Goal: Task Accomplishment & Management: Manage account settings

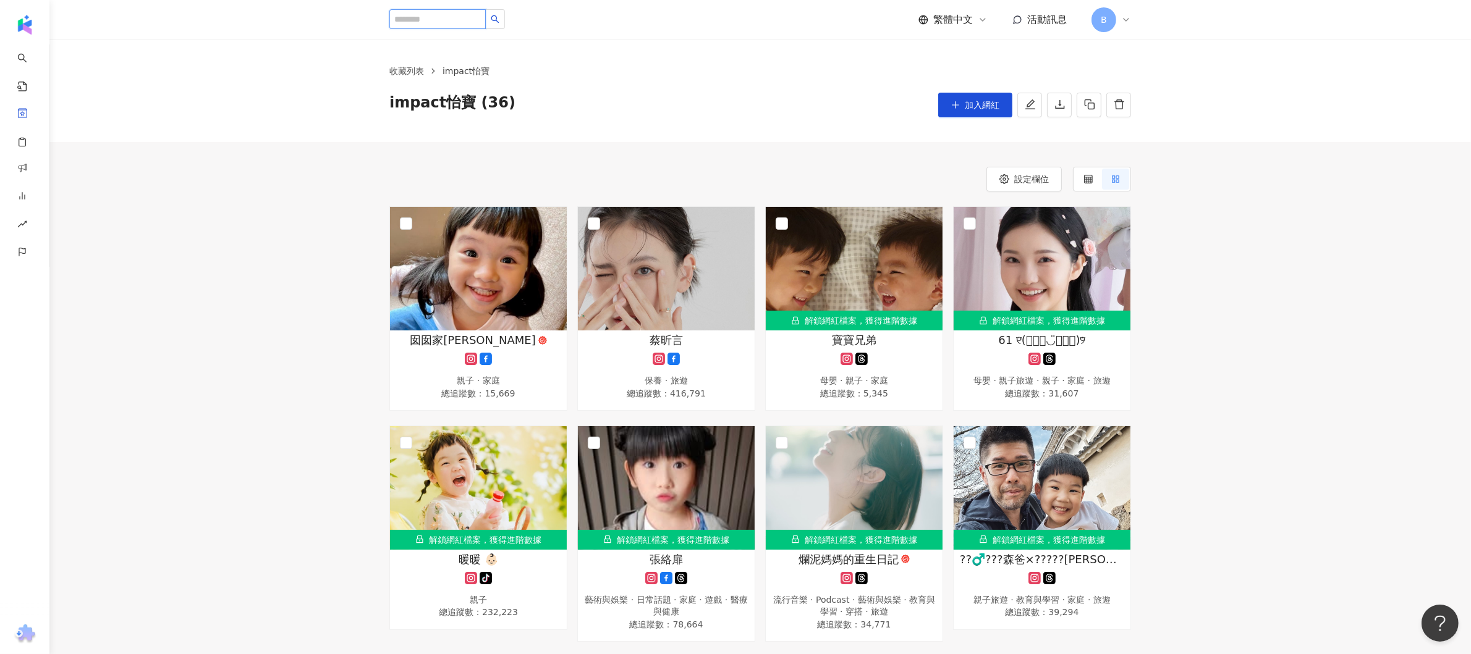
click at [486, 17] on input "search" at bounding box center [437, 19] width 96 height 20
click at [982, 108] on span "加入網紅" at bounding box center [982, 105] width 35 height 10
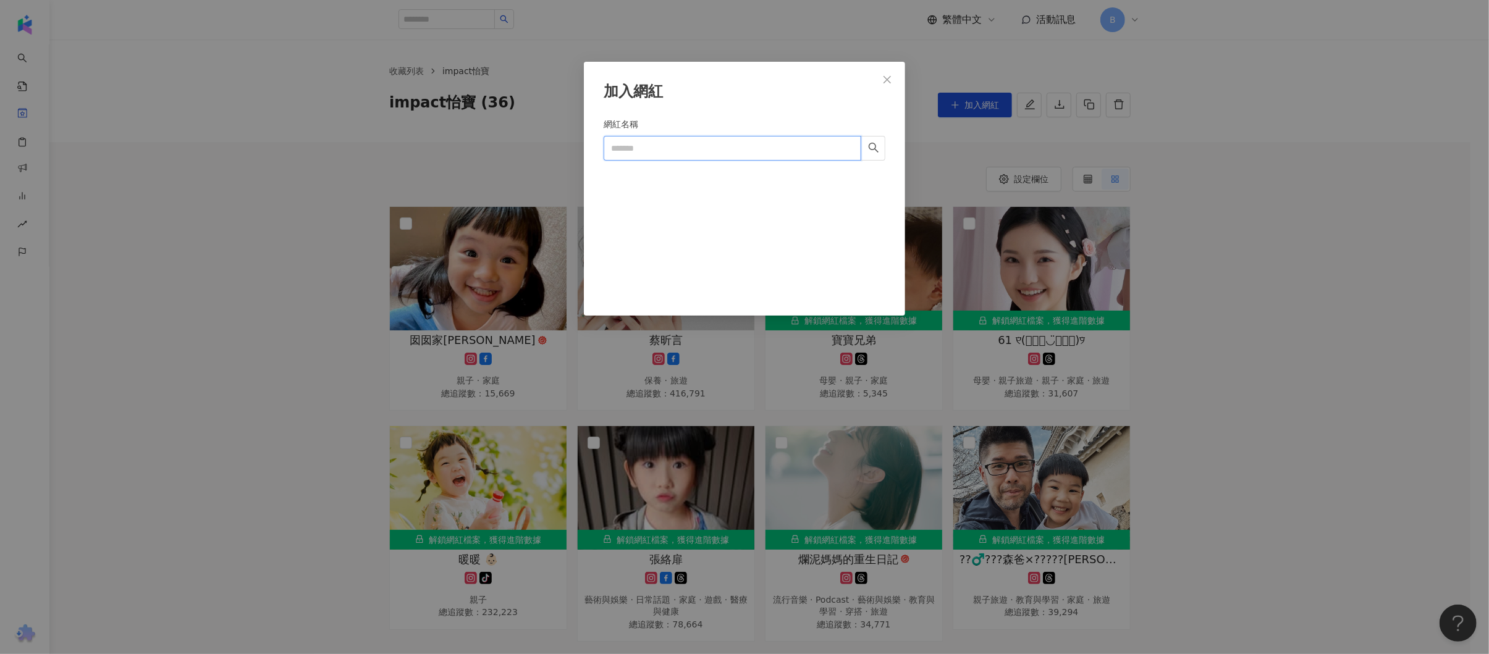
click at [698, 156] on input "網紅名稱" at bounding box center [733, 148] width 258 height 25
paste input "**********"
type input "**********"
click at [880, 151] on button "button" at bounding box center [873, 148] width 25 height 25
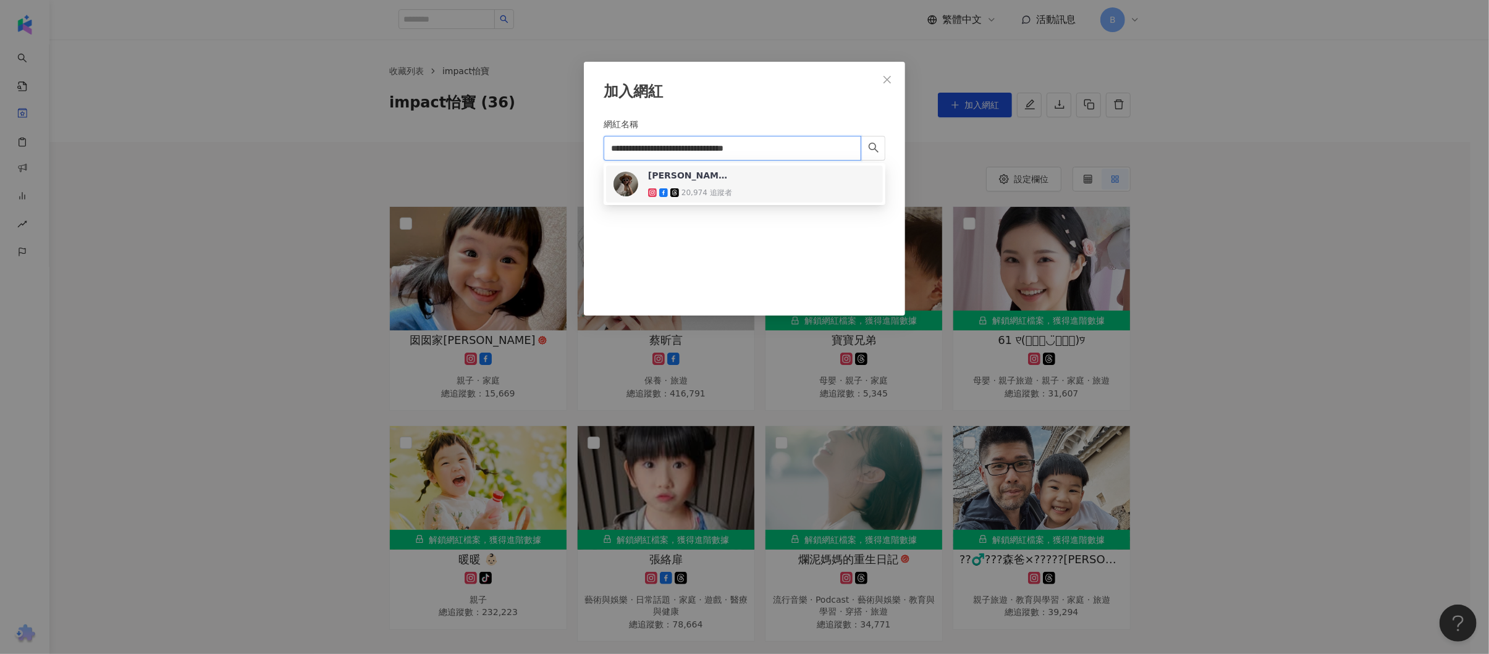
click at [831, 177] on div "Ko Shan Chang 20,974 追蹤者" at bounding box center [745, 184] width 262 height 30
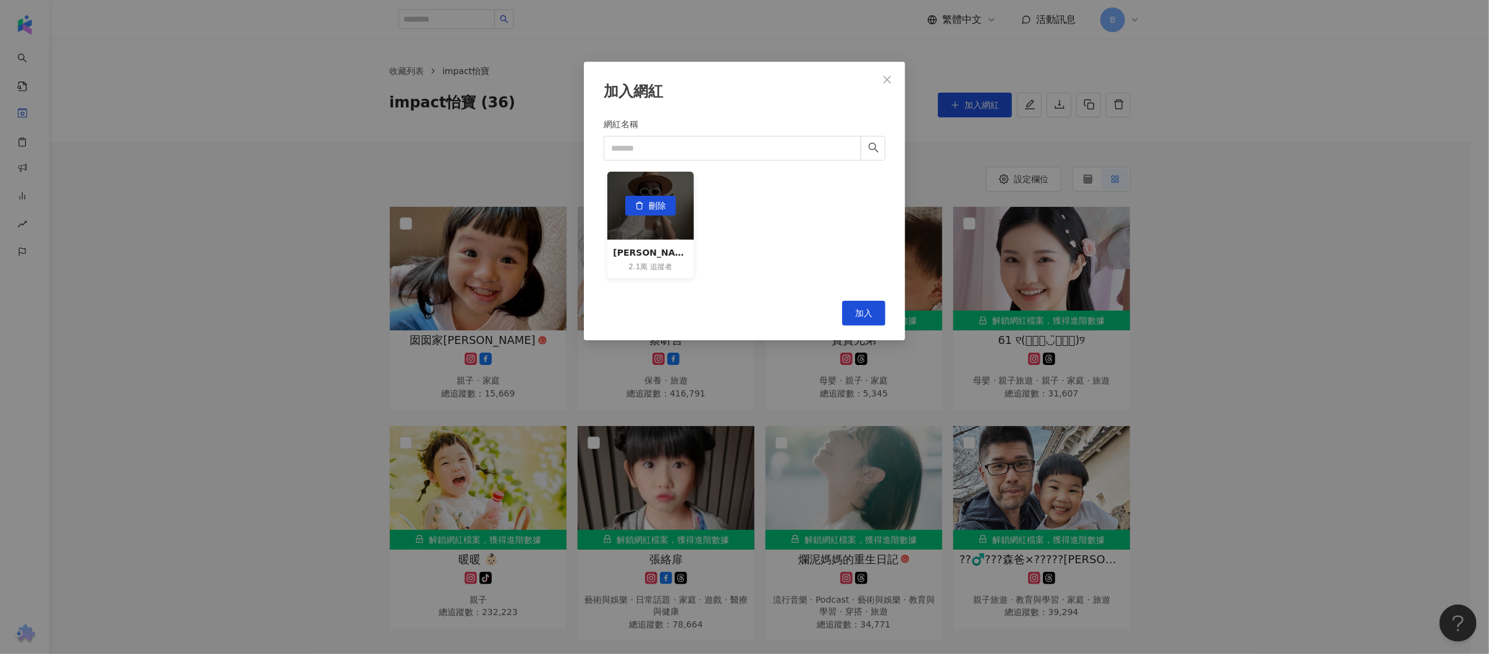
click at [675, 201] on button "刪除" at bounding box center [650, 206] width 51 height 20
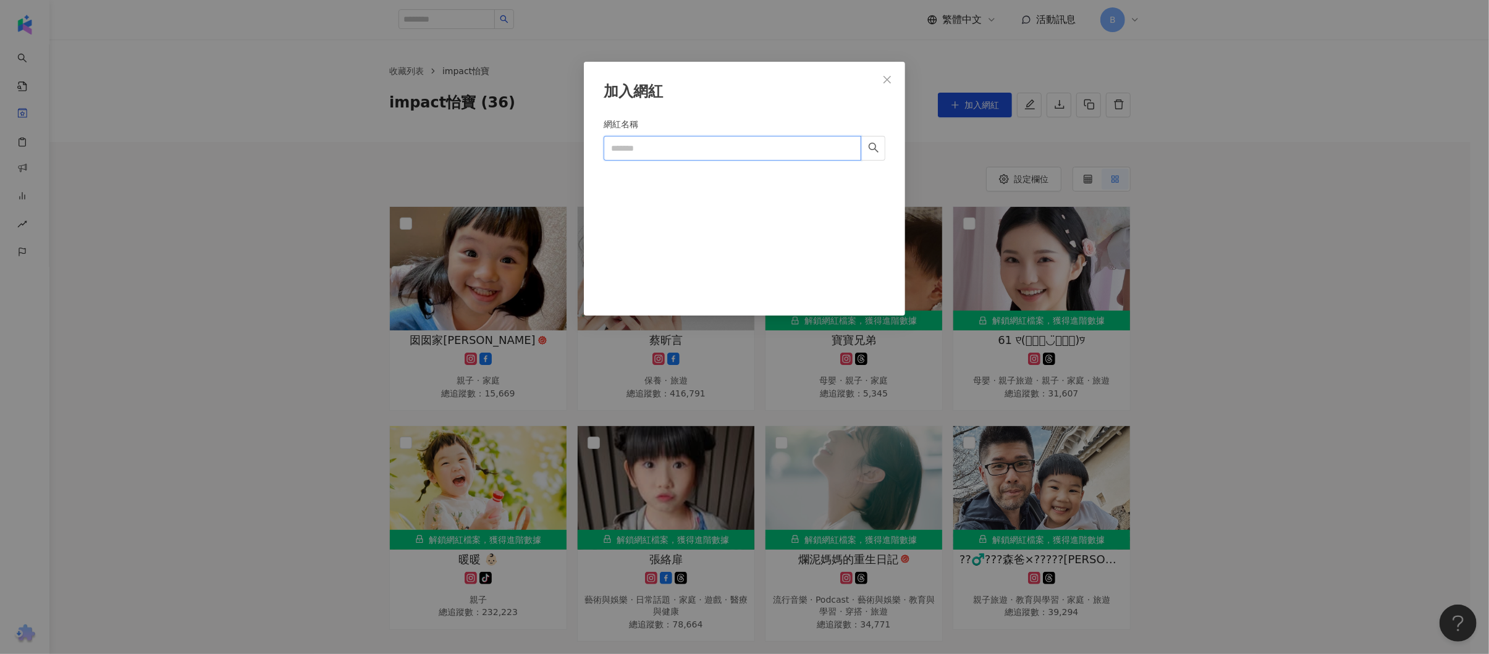
click at [810, 145] on input "網紅名稱" at bounding box center [733, 148] width 258 height 25
paste input "**********"
type input "**********"
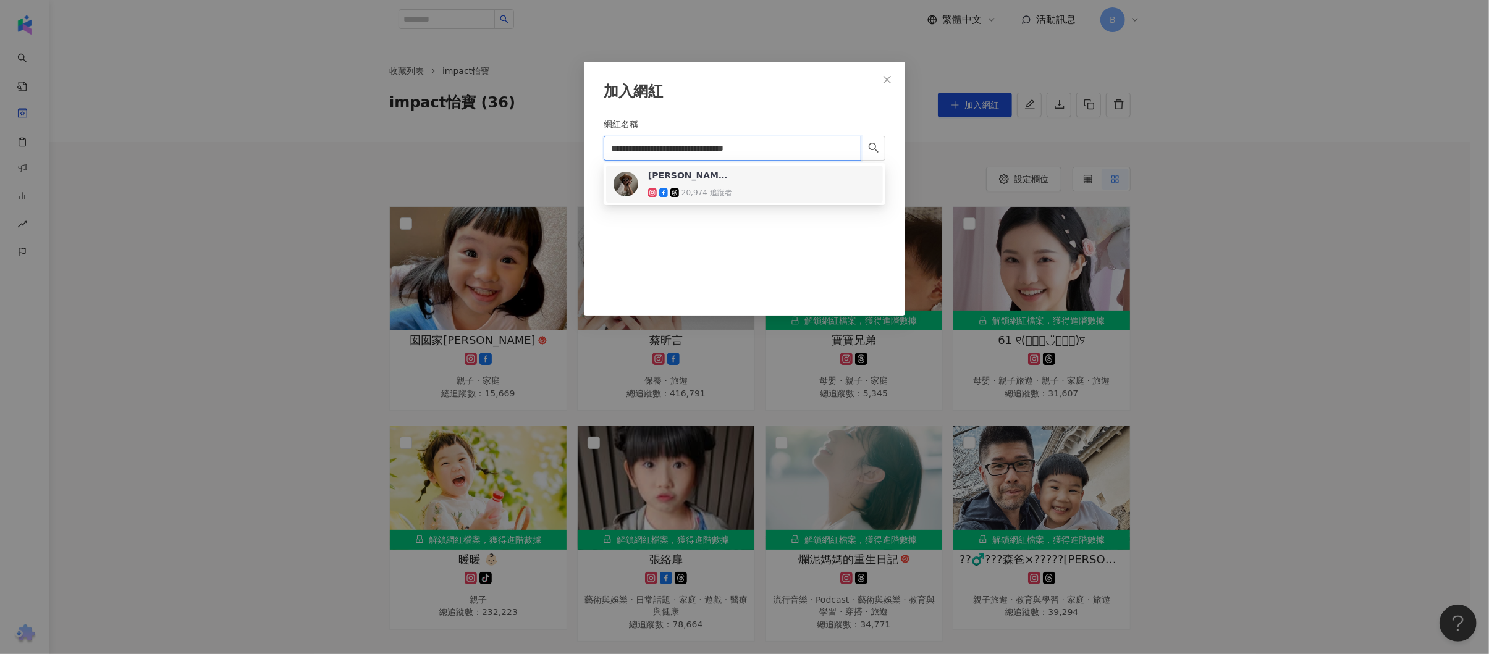
click at [847, 172] on div "Ko Shan Chang 20,974 追蹤者" at bounding box center [745, 184] width 262 height 30
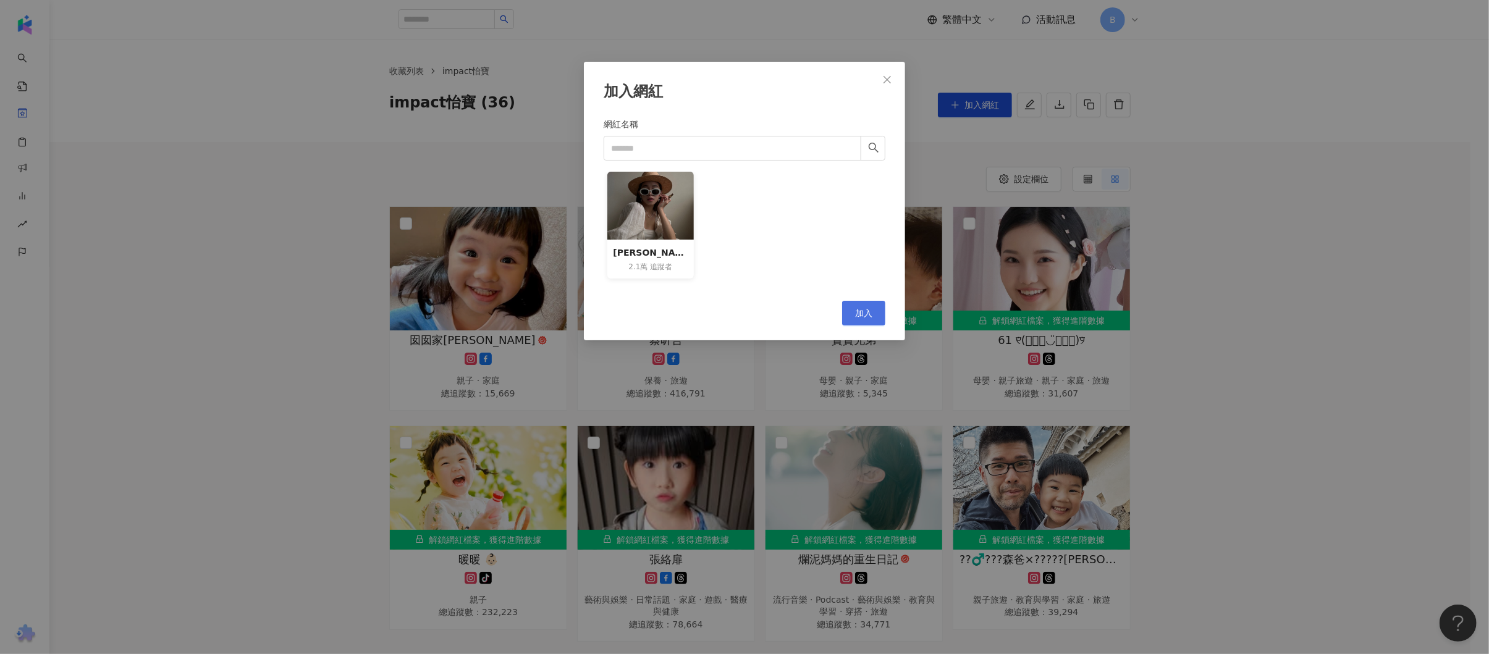
click at [865, 306] on button "加入" at bounding box center [863, 313] width 43 height 25
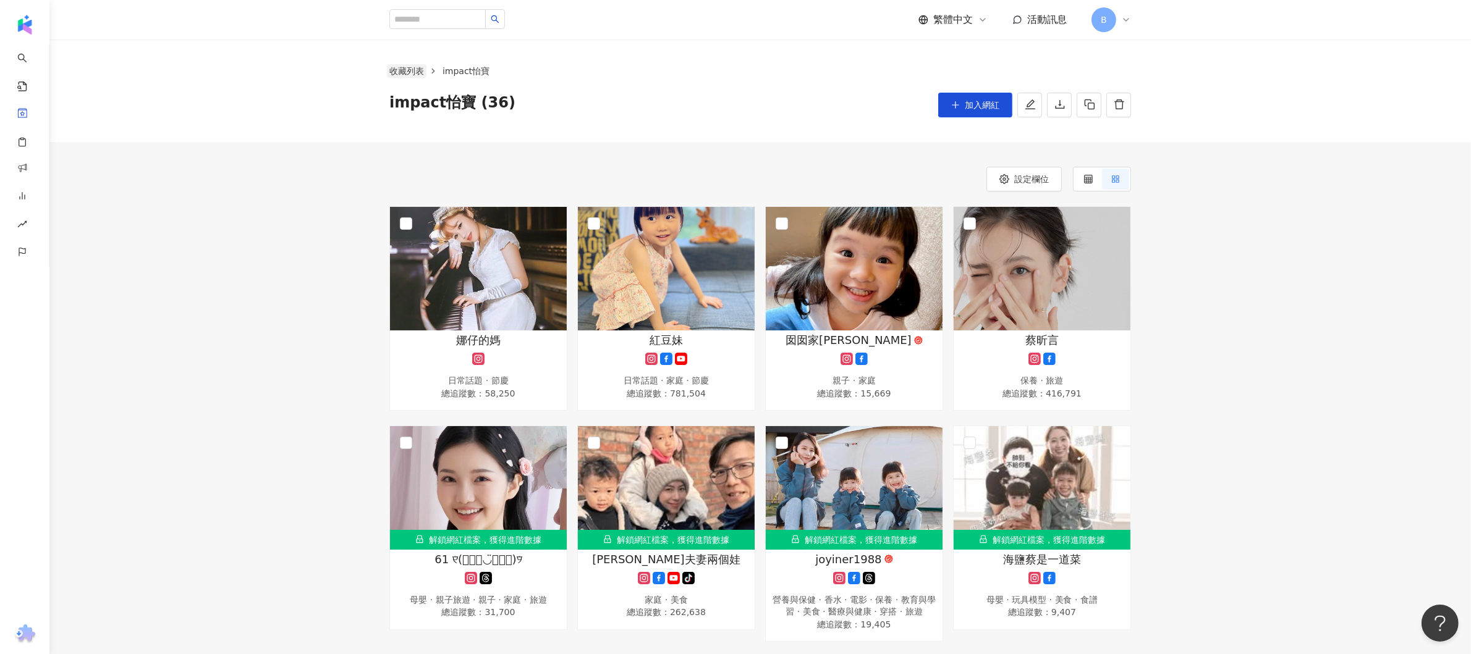
click at [402, 74] on link "收藏列表" at bounding box center [407, 71] width 40 height 14
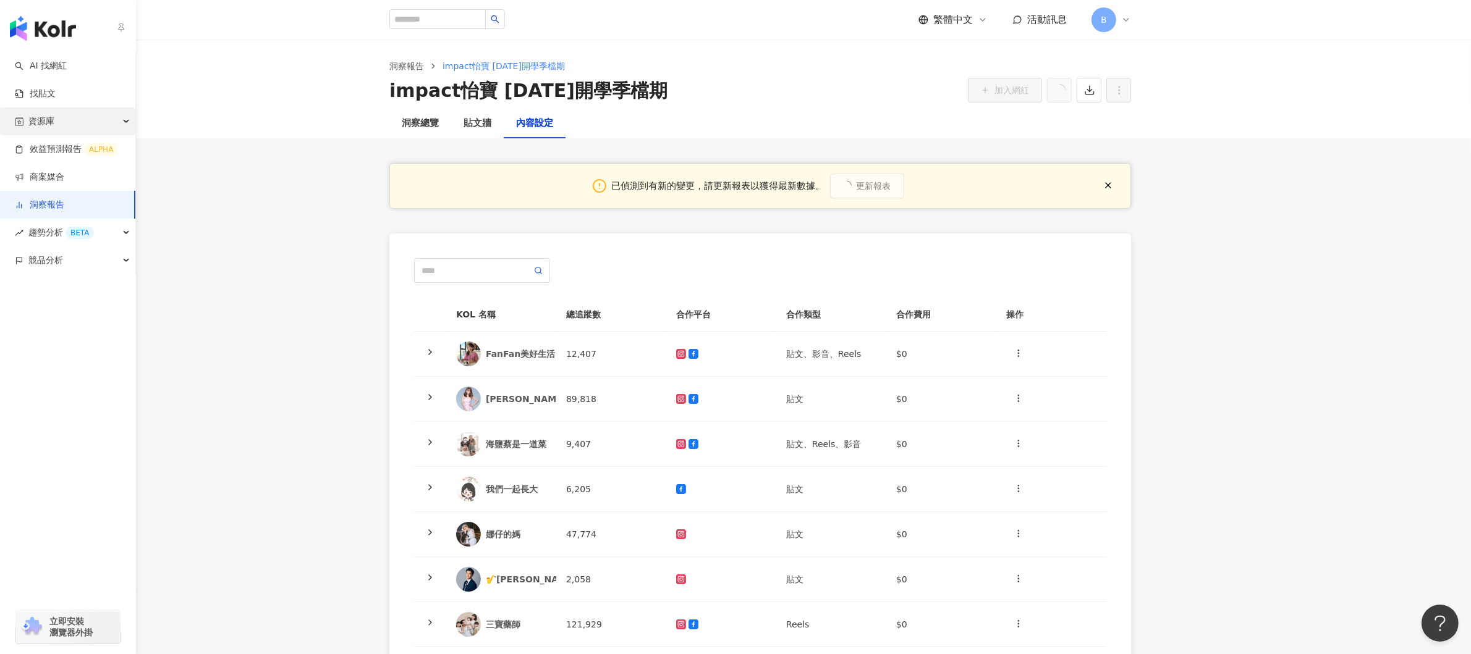
click at [56, 122] on div "資源庫" at bounding box center [67, 122] width 135 height 28
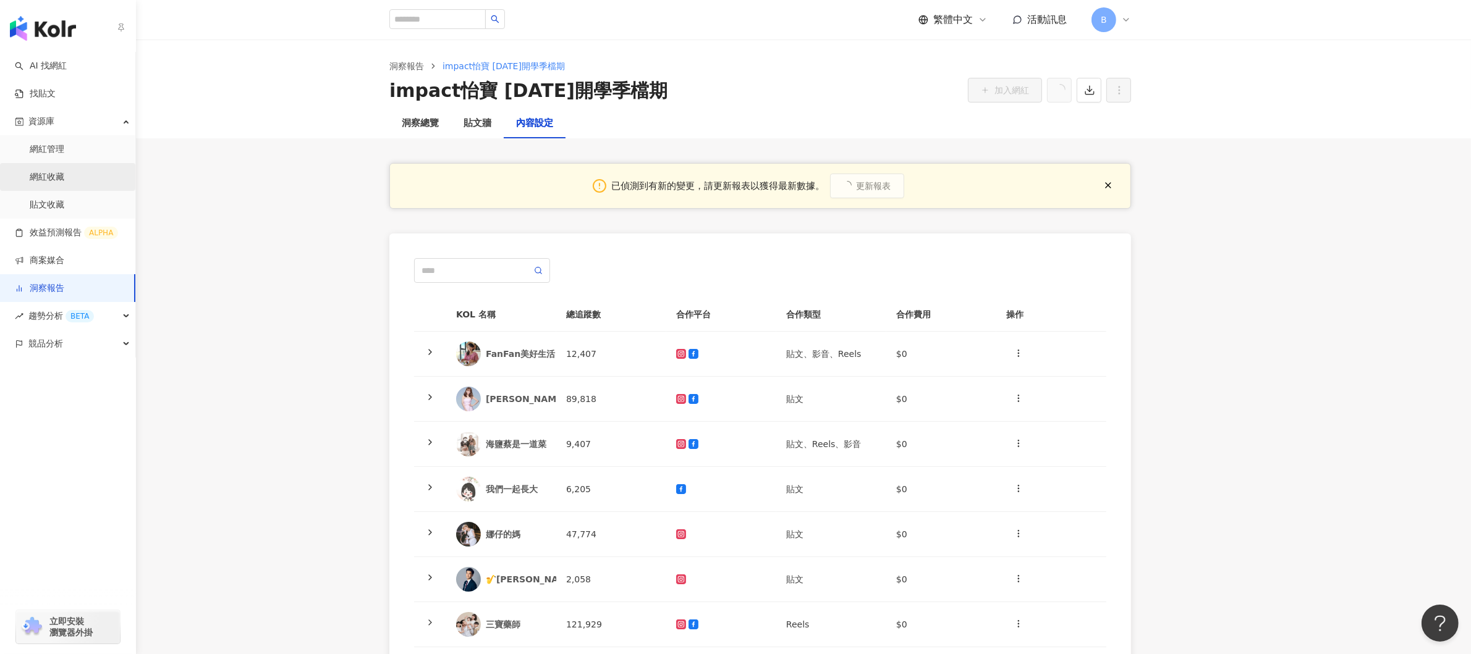
click at [57, 173] on link "網紅收藏" at bounding box center [47, 177] width 35 height 12
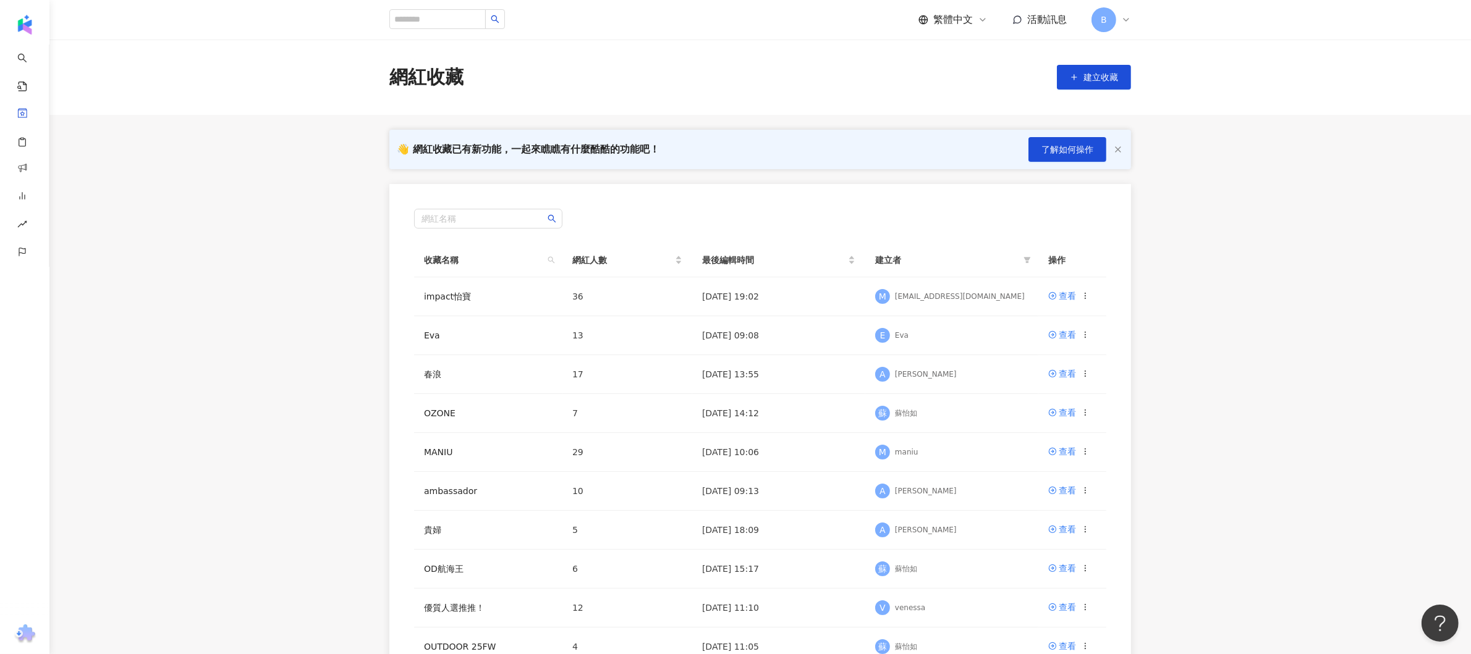
scroll to position [124, 0]
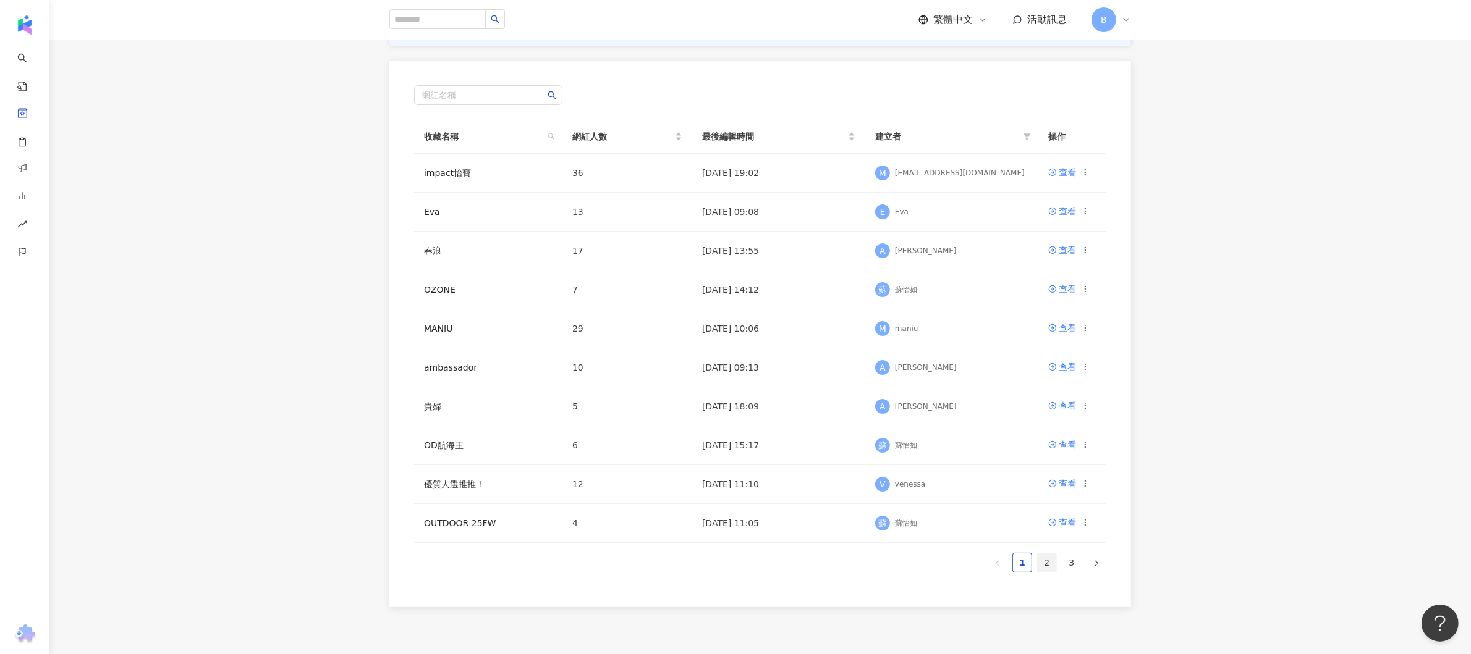
click at [1043, 561] on link "2" at bounding box center [1047, 563] width 19 height 19
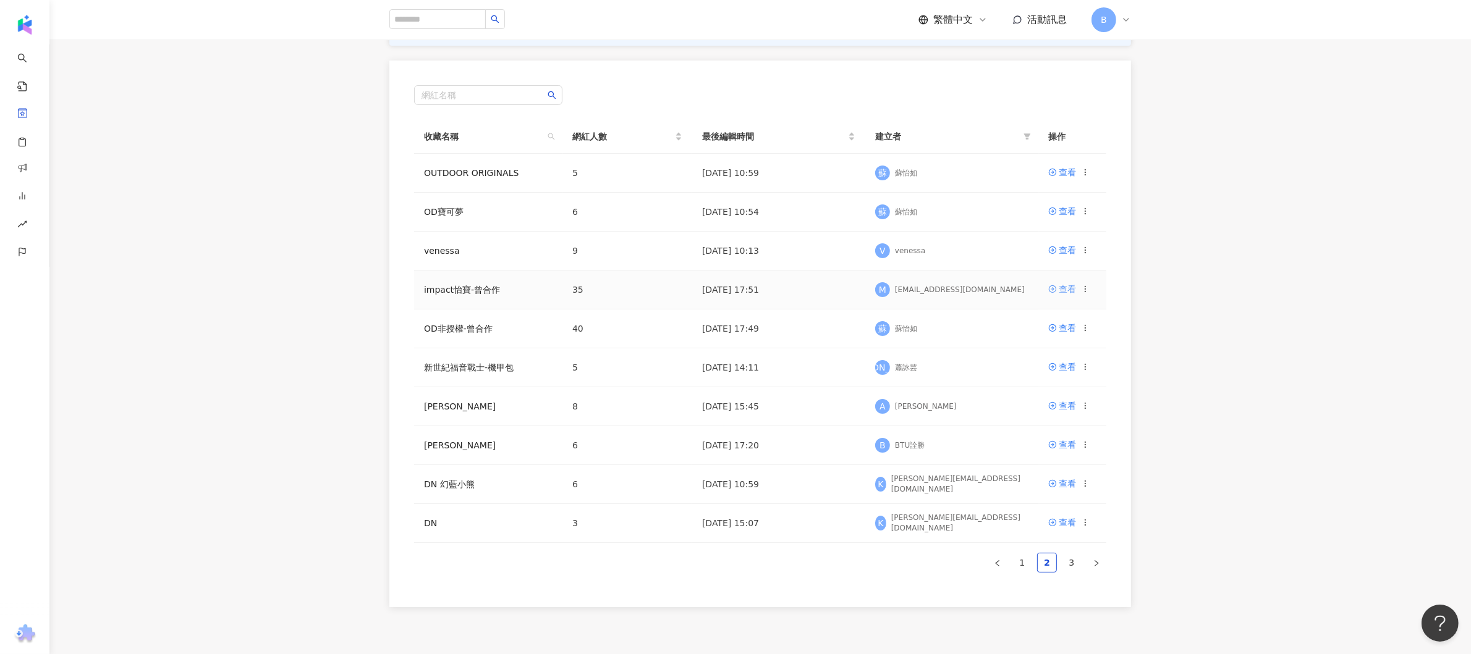
click at [1067, 289] on div "查看" at bounding box center [1067, 289] width 17 height 14
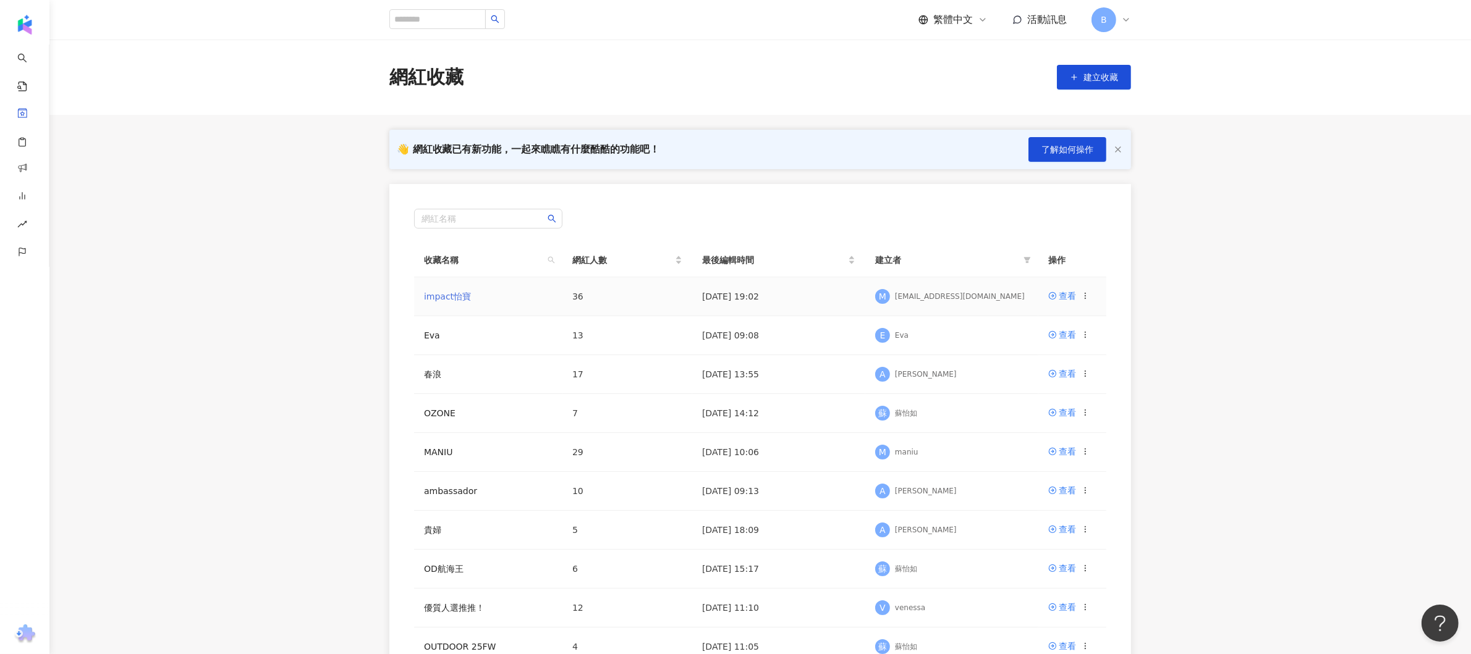
click at [456, 294] on link "impact怡寶" at bounding box center [447, 297] width 47 height 10
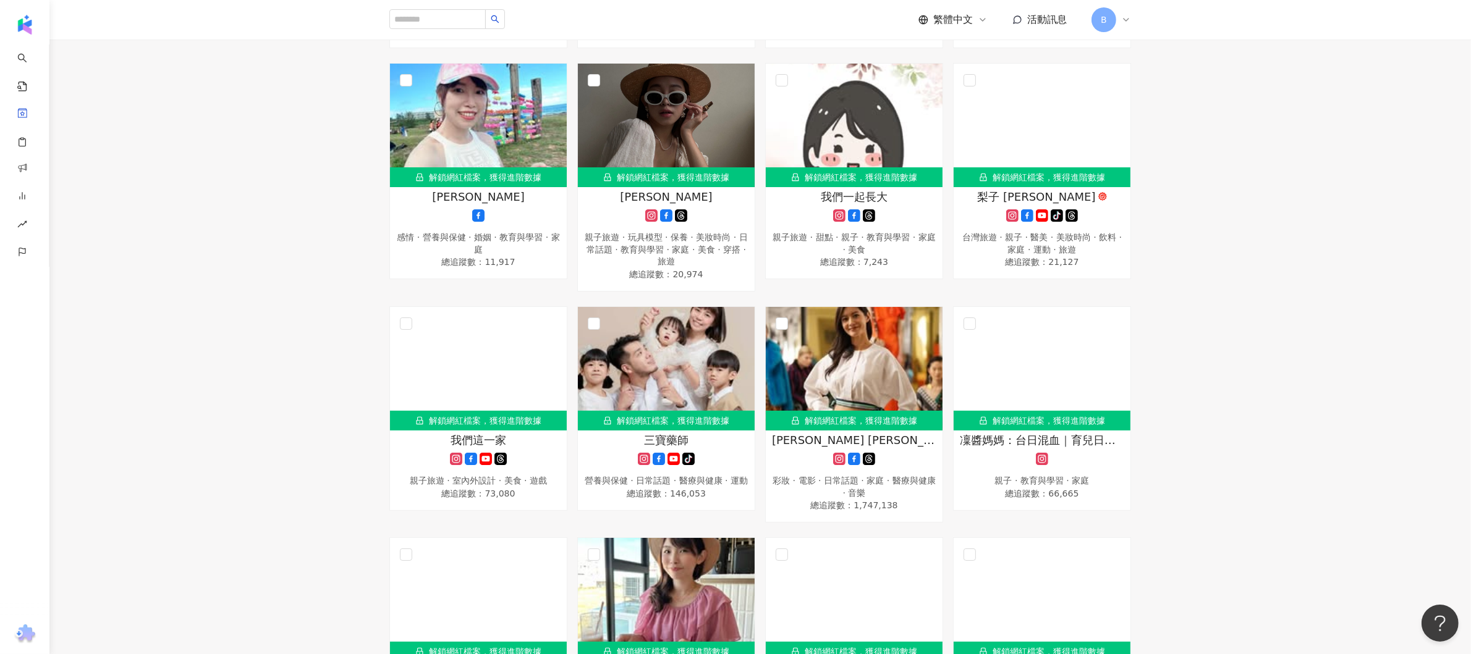
scroll to position [1957, 0]
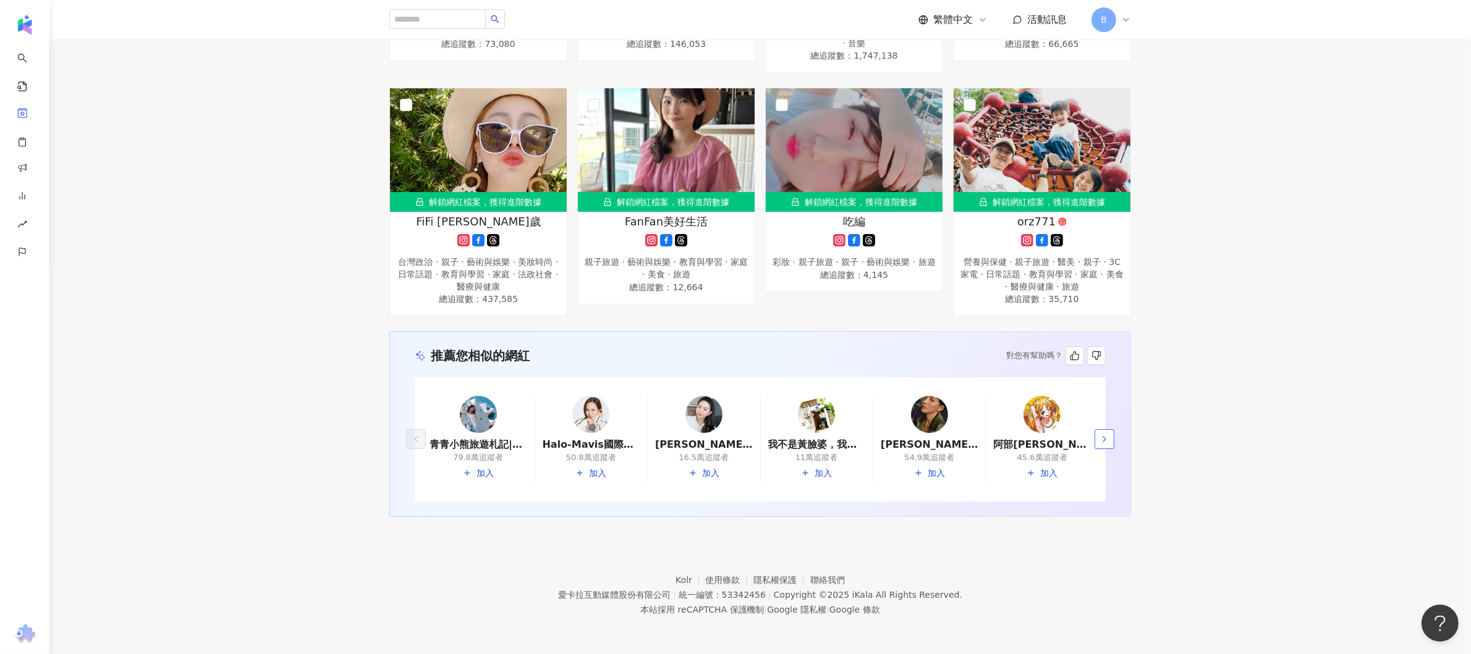
click at [1099, 441] on icon "button" at bounding box center [1104, 439] width 10 height 10
